Goal: Complete application form

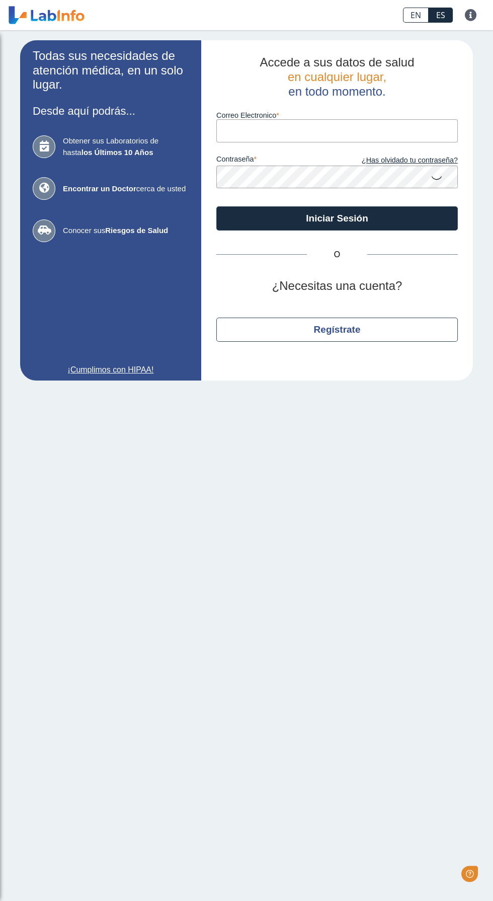
click at [406, 131] on input "Correo Electronico" at bounding box center [337, 130] width 242 height 23
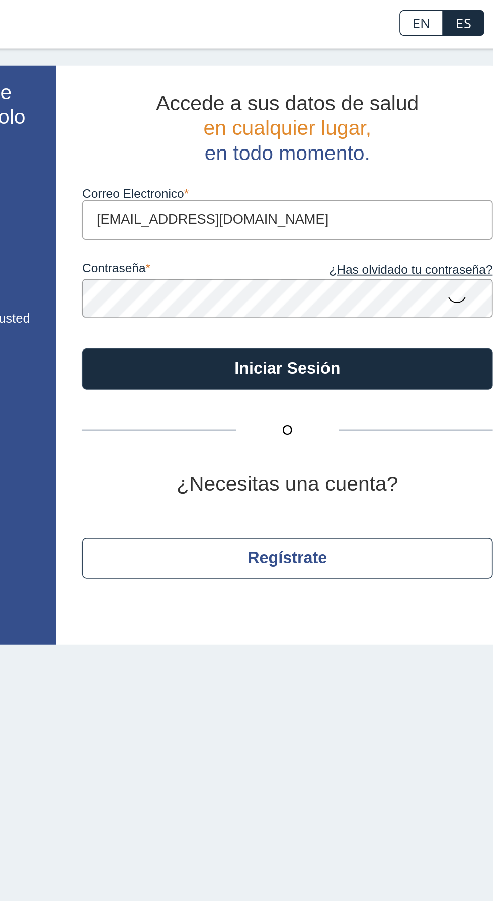
type input "[EMAIL_ADDRESS][DOMAIN_NAME]"
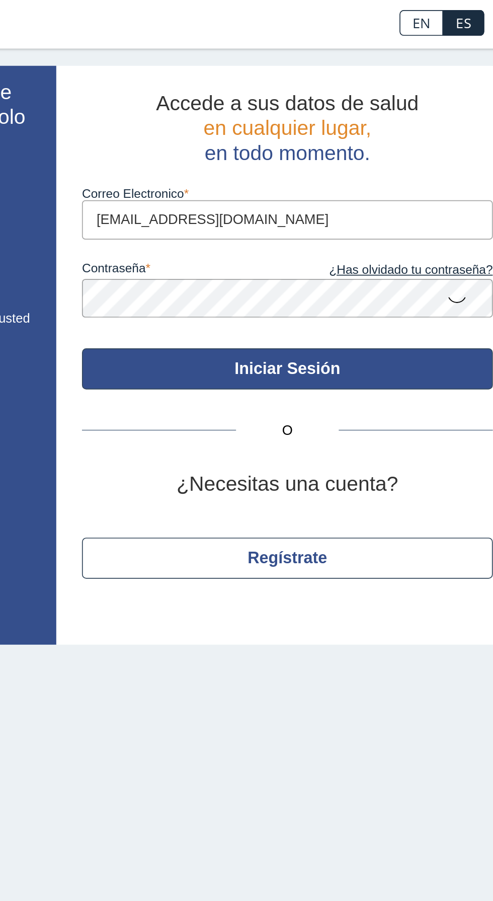
click at [414, 211] on button "Iniciar Sesión" at bounding box center [337, 218] width 242 height 24
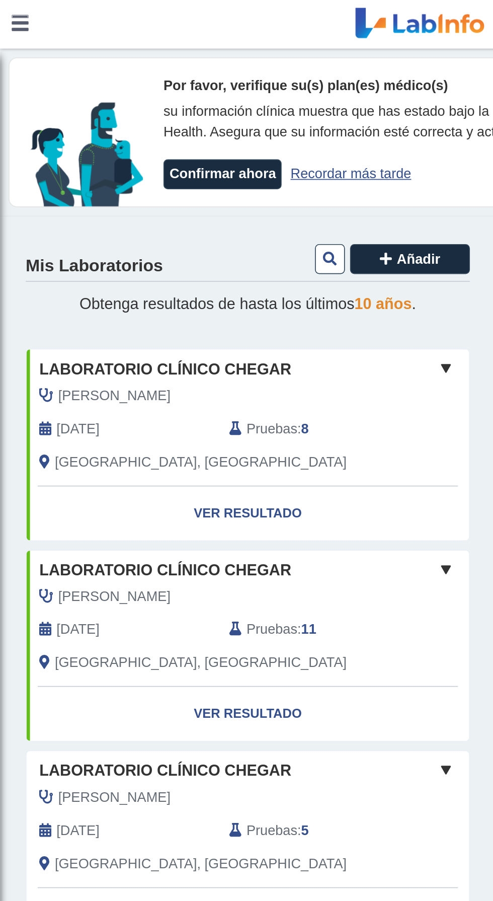
scroll to position [87, 0]
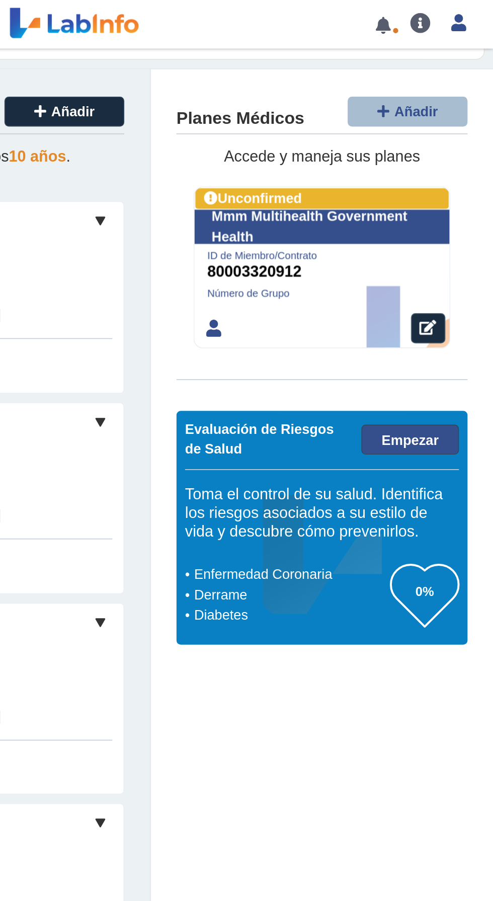
click at [444, 254] on link "Empezar" at bounding box center [444, 260] width 57 height 18
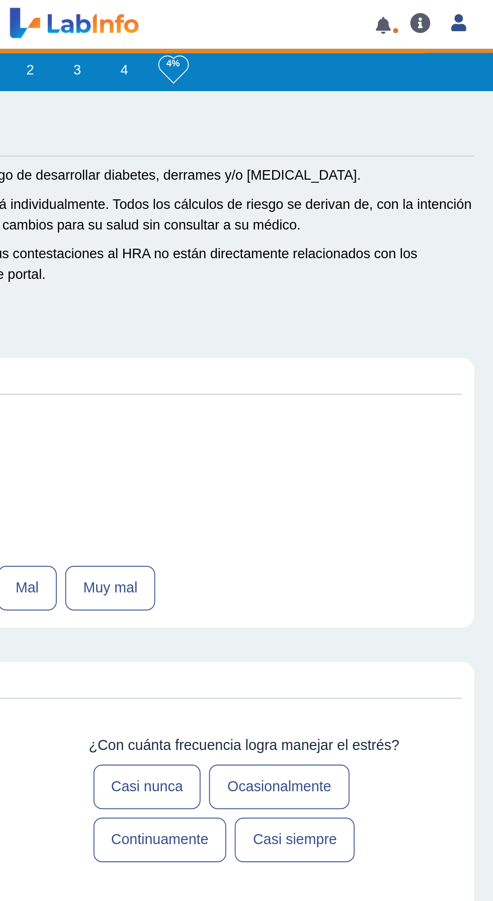
type input "[PERSON_NAME]"
type input "[DATE]"
select select
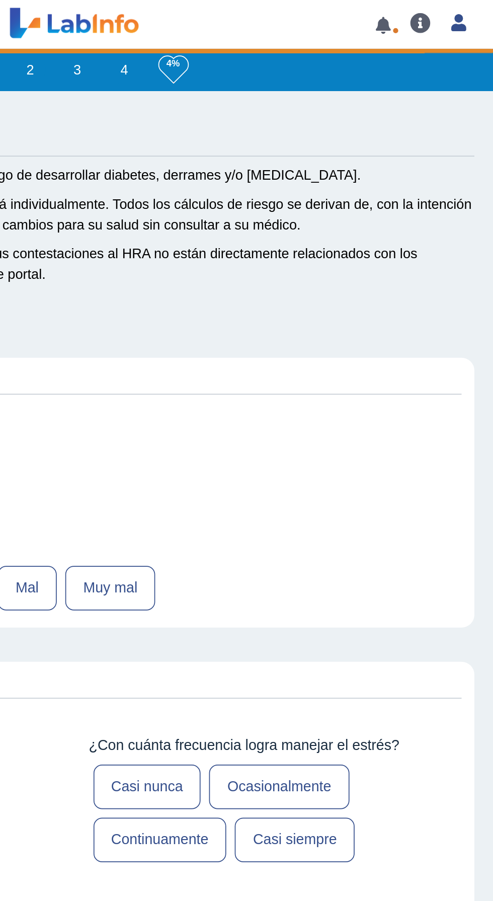
select select
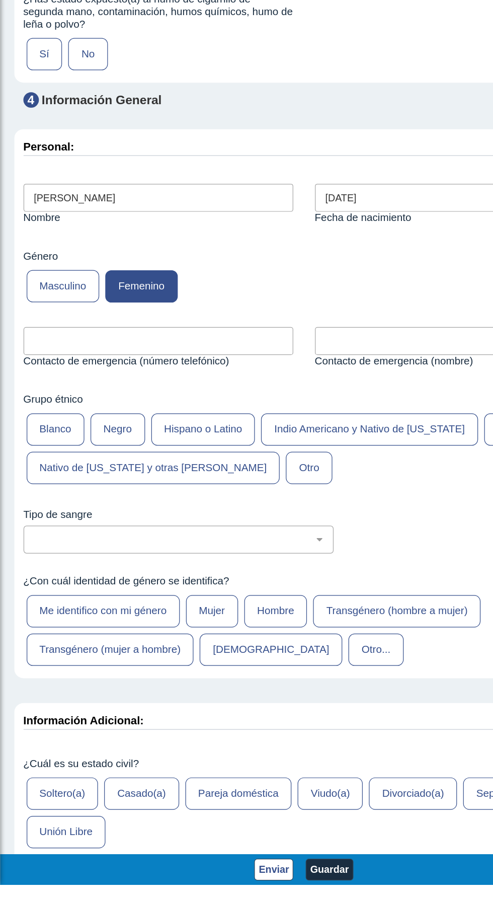
scroll to position [3863, 0]
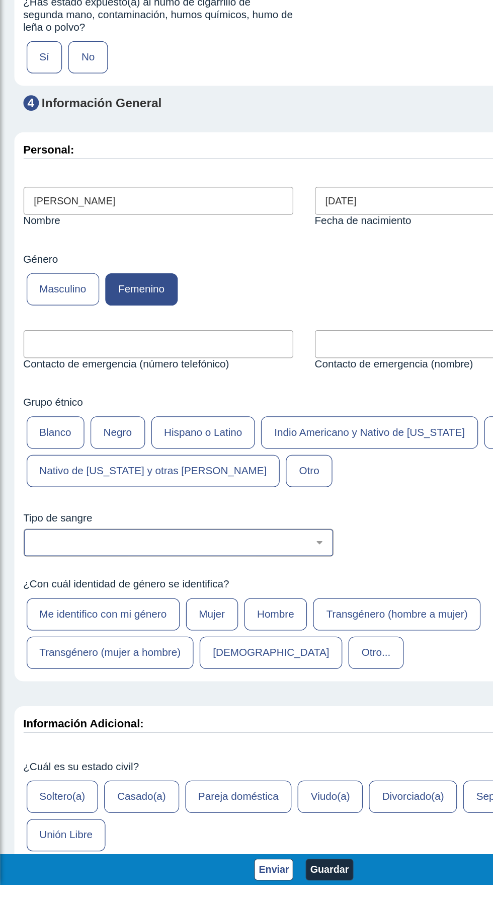
click at [260, 622] on select "No estoy seguro O Negativo O Positivo A Negativo A Positivo B Negativo B Positi…" at bounding box center [149, 623] width 243 height 10
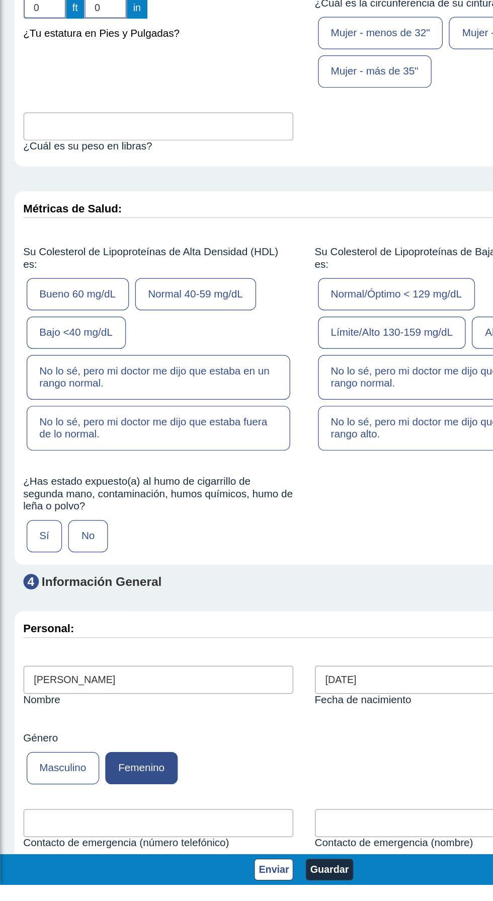
scroll to position [3474, 0]
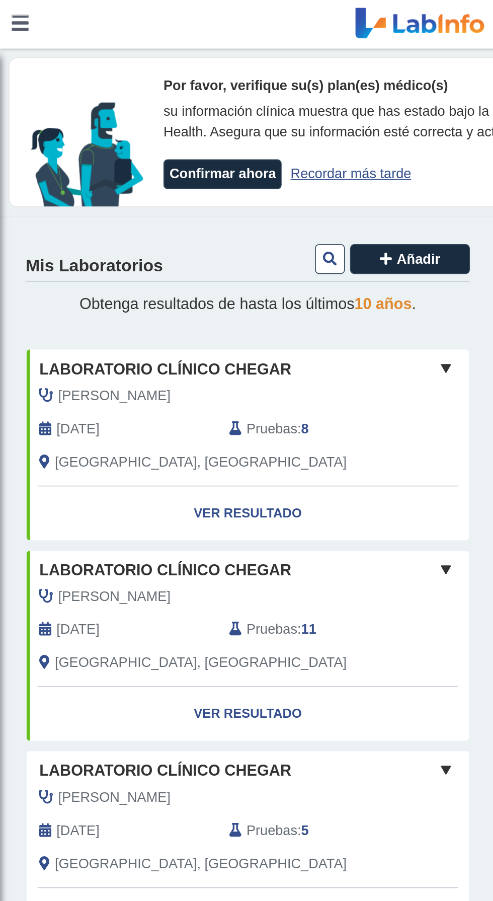
scroll to position [87, 0]
